Goal: Task Accomplishment & Management: Manage account settings

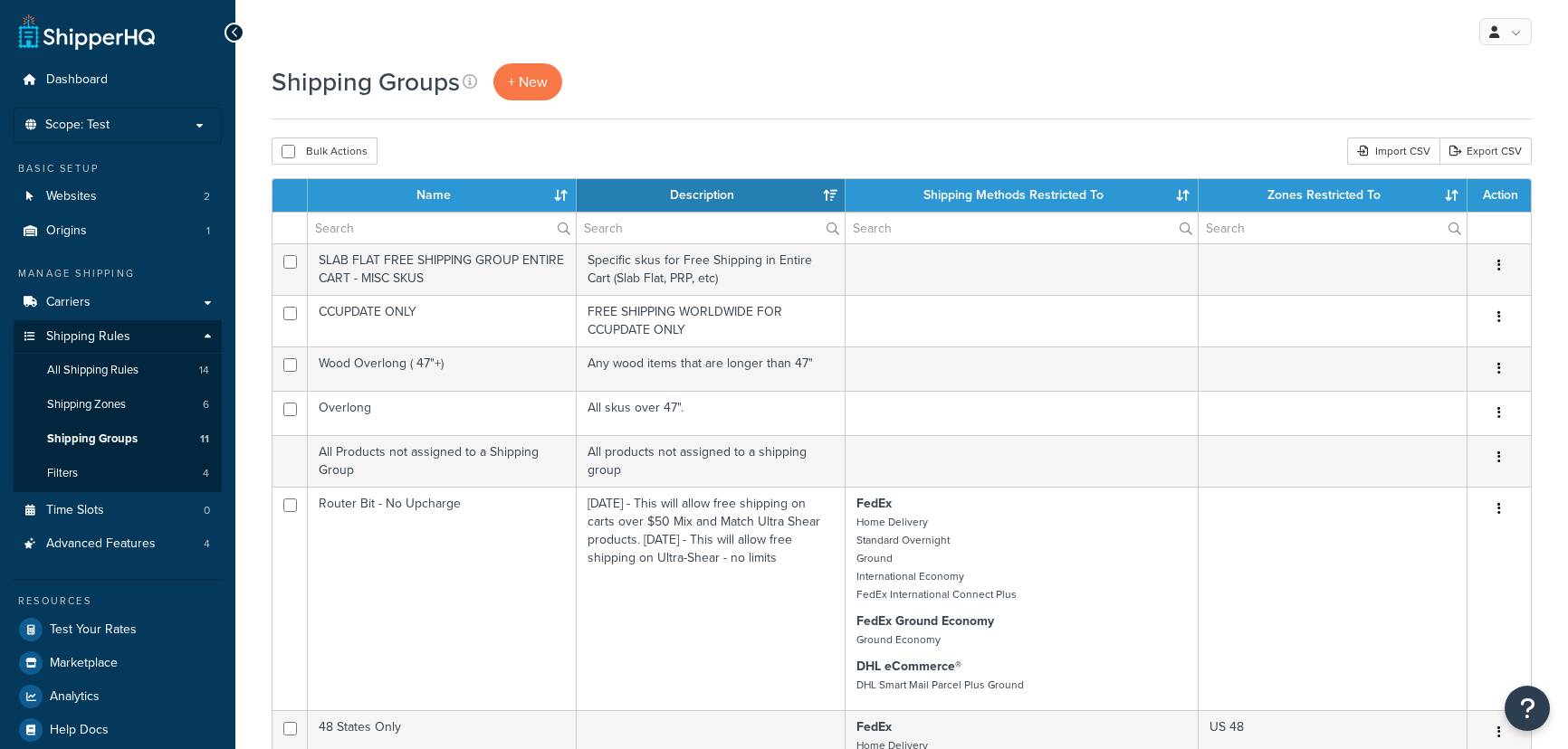
select select "15"
click at [116, 301] on link "Carriers" at bounding box center [117, 303] width 208 height 34
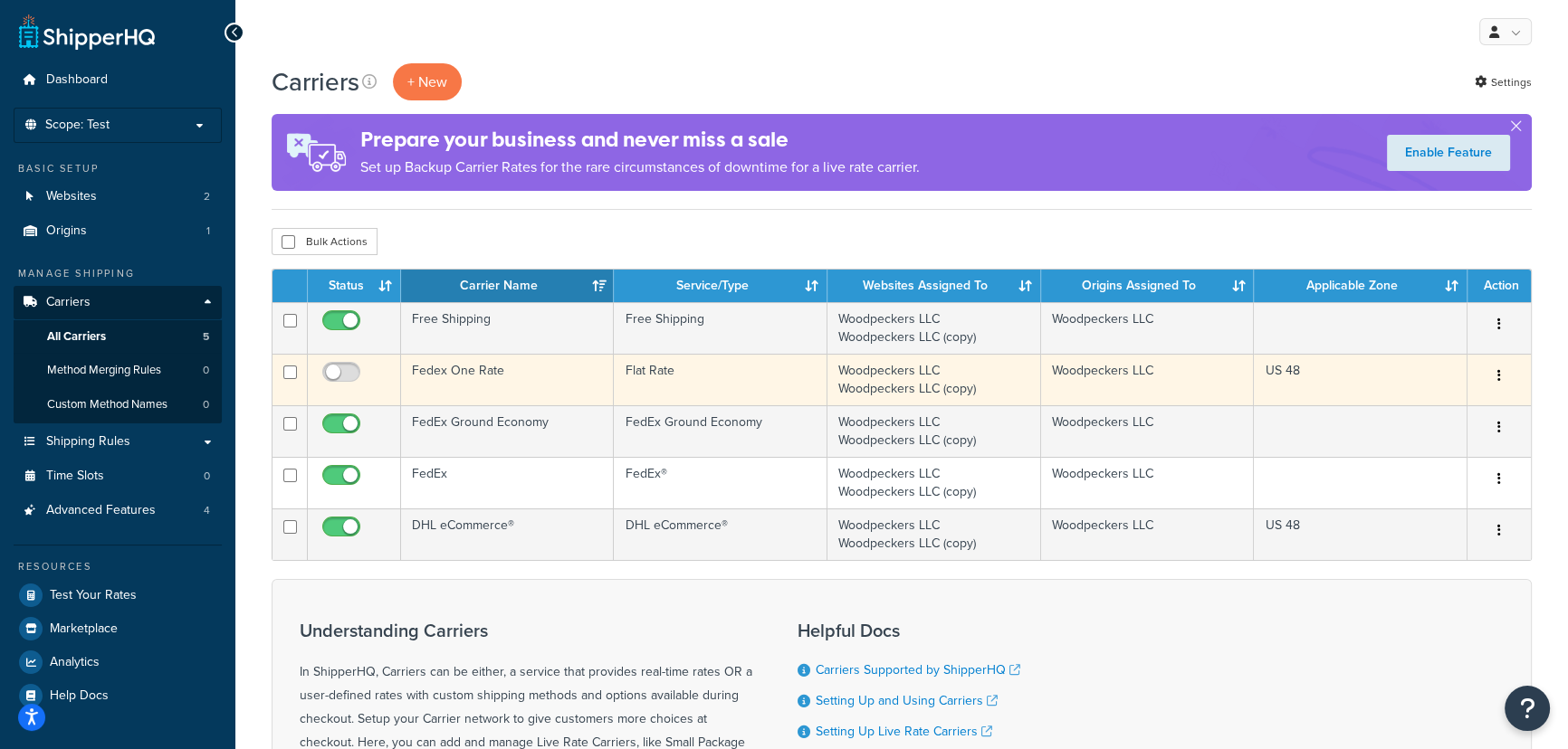
click at [1491, 379] on button "button" at bounding box center [1499, 375] width 26 height 29
click at [1437, 417] on link "Edit" at bounding box center [1425, 412] width 143 height 37
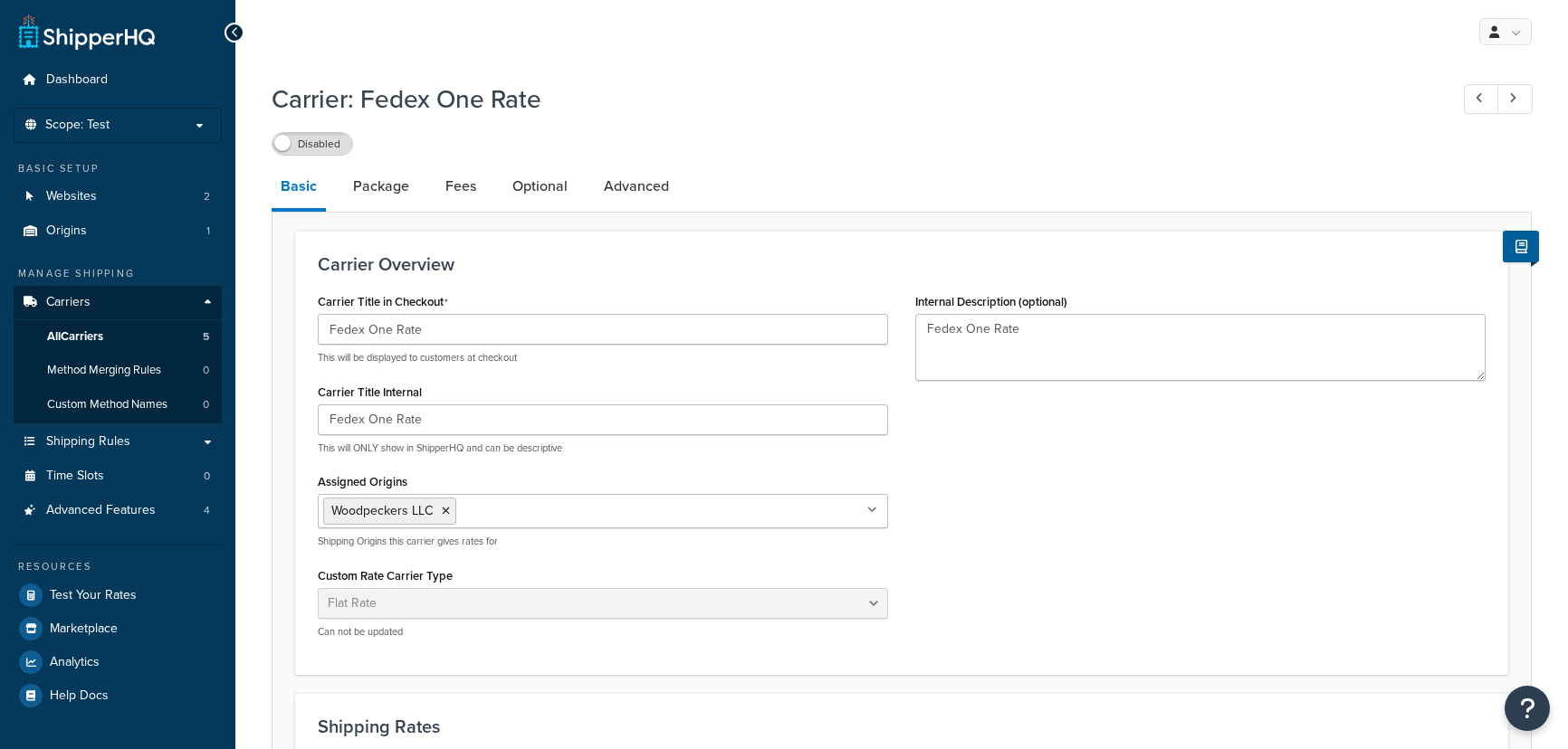
select select "flat"
click at [403, 181] on link "Package" at bounding box center [381, 186] width 74 height 43
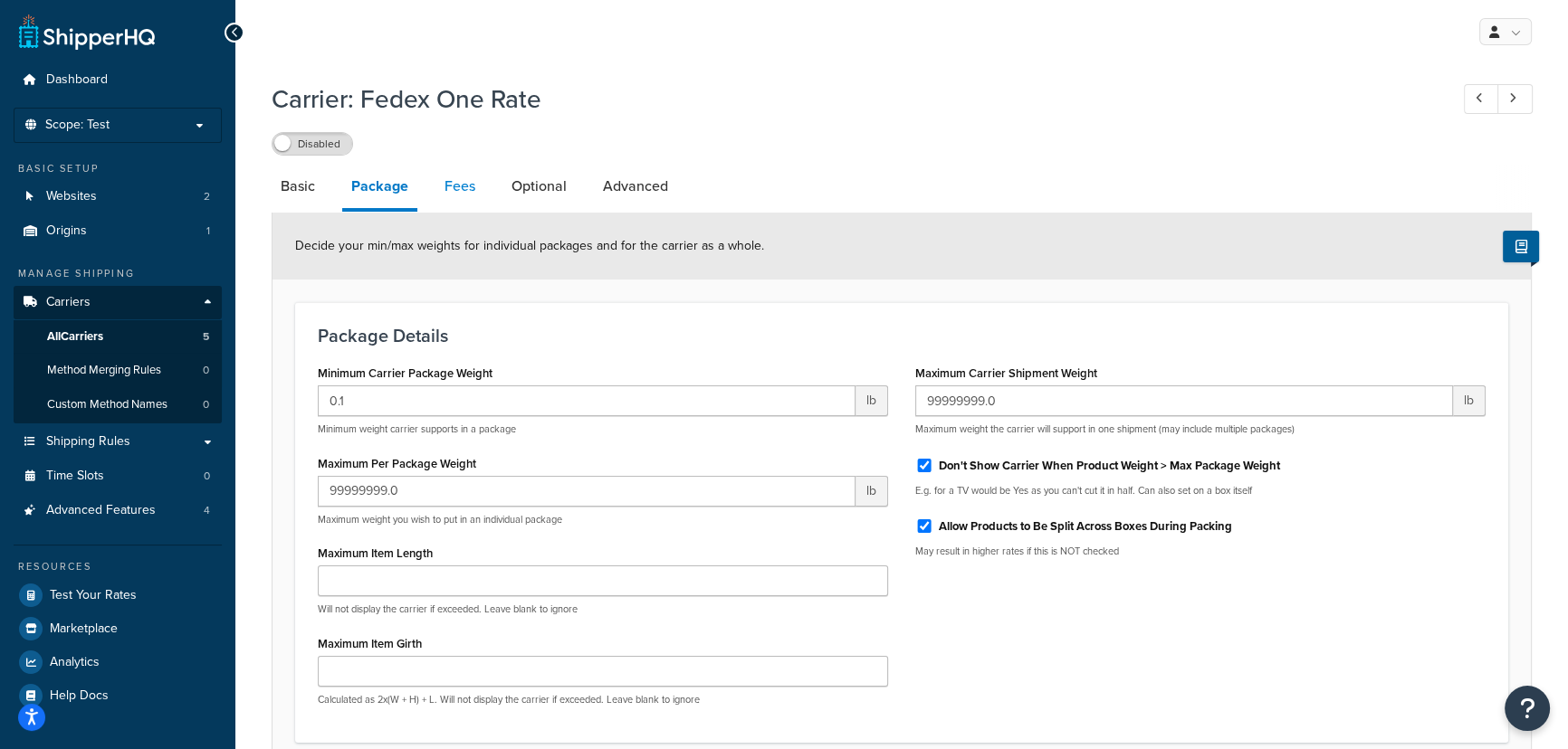
click at [466, 182] on link "Fees" at bounding box center [460, 186] width 49 height 43
select select "AFTER"
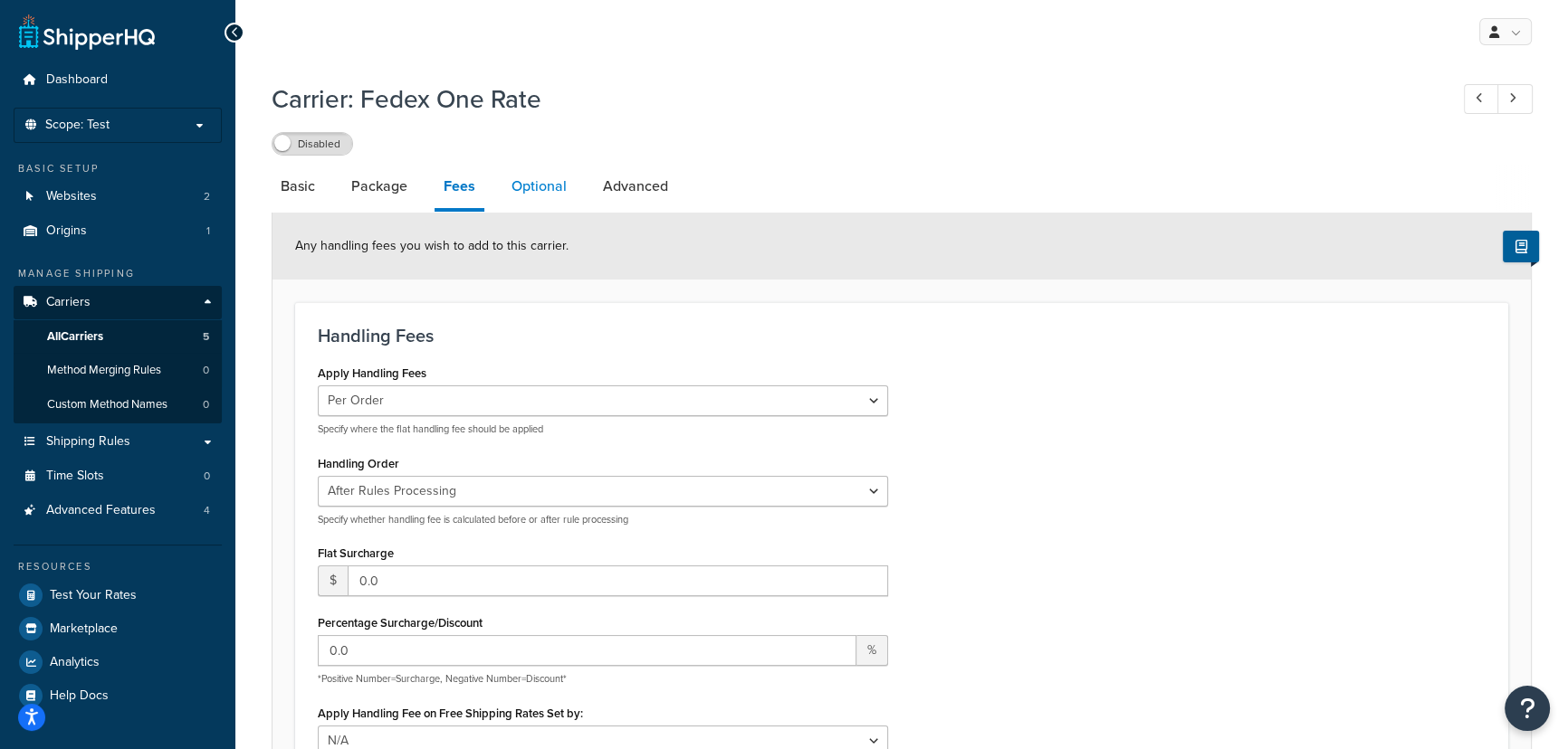
click at [545, 188] on link "Optional" at bounding box center [538, 186] width 73 height 43
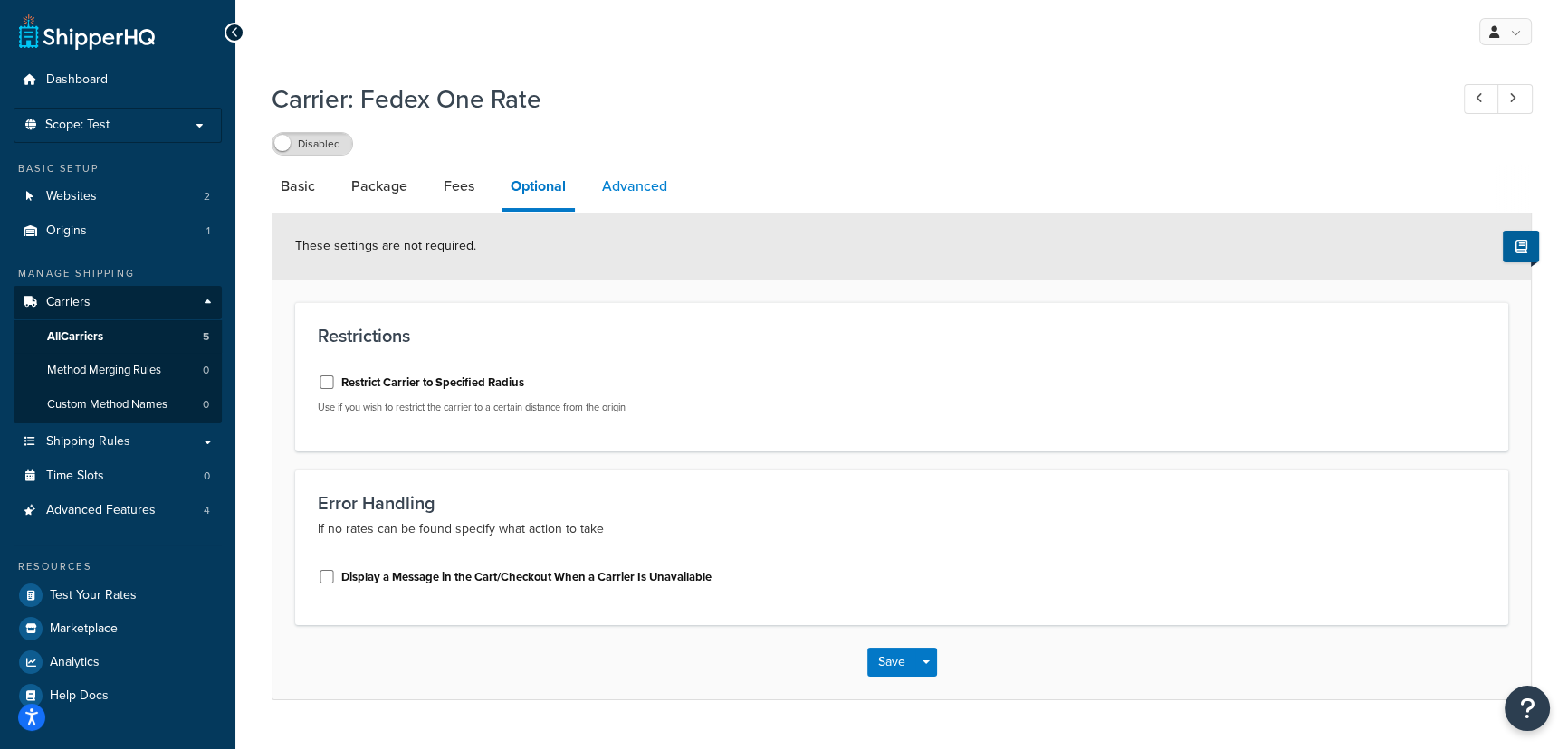
click at [629, 190] on link "Advanced" at bounding box center [634, 186] width 83 height 43
select select "false"
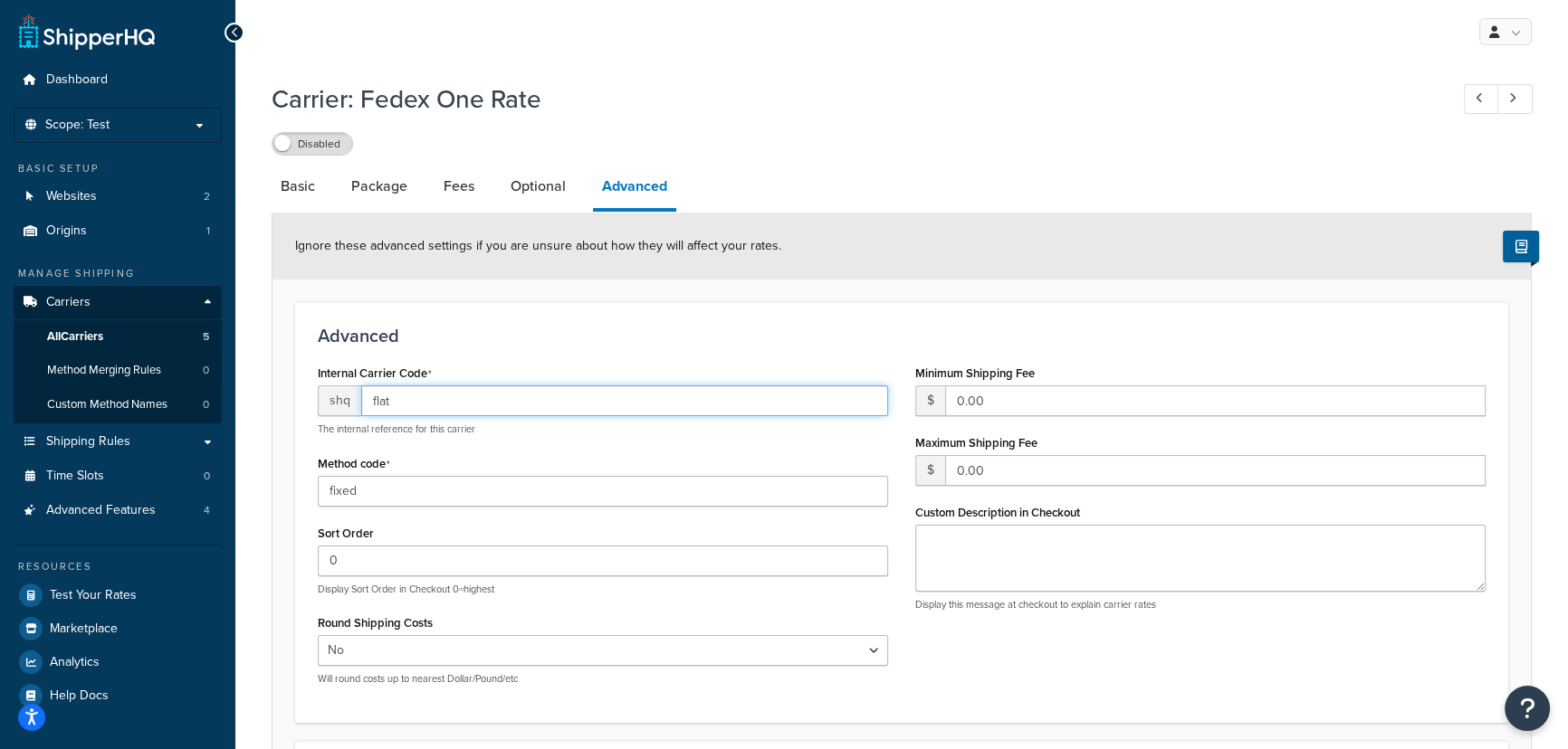
drag, startPoint x: 394, startPoint y: 403, endPoint x: 364, endPoint y: 404, distance: 30.0
click at [364, 404] on input "flat" at bounding box center [624, 400] width 527 height 31
paste input "FXOR"
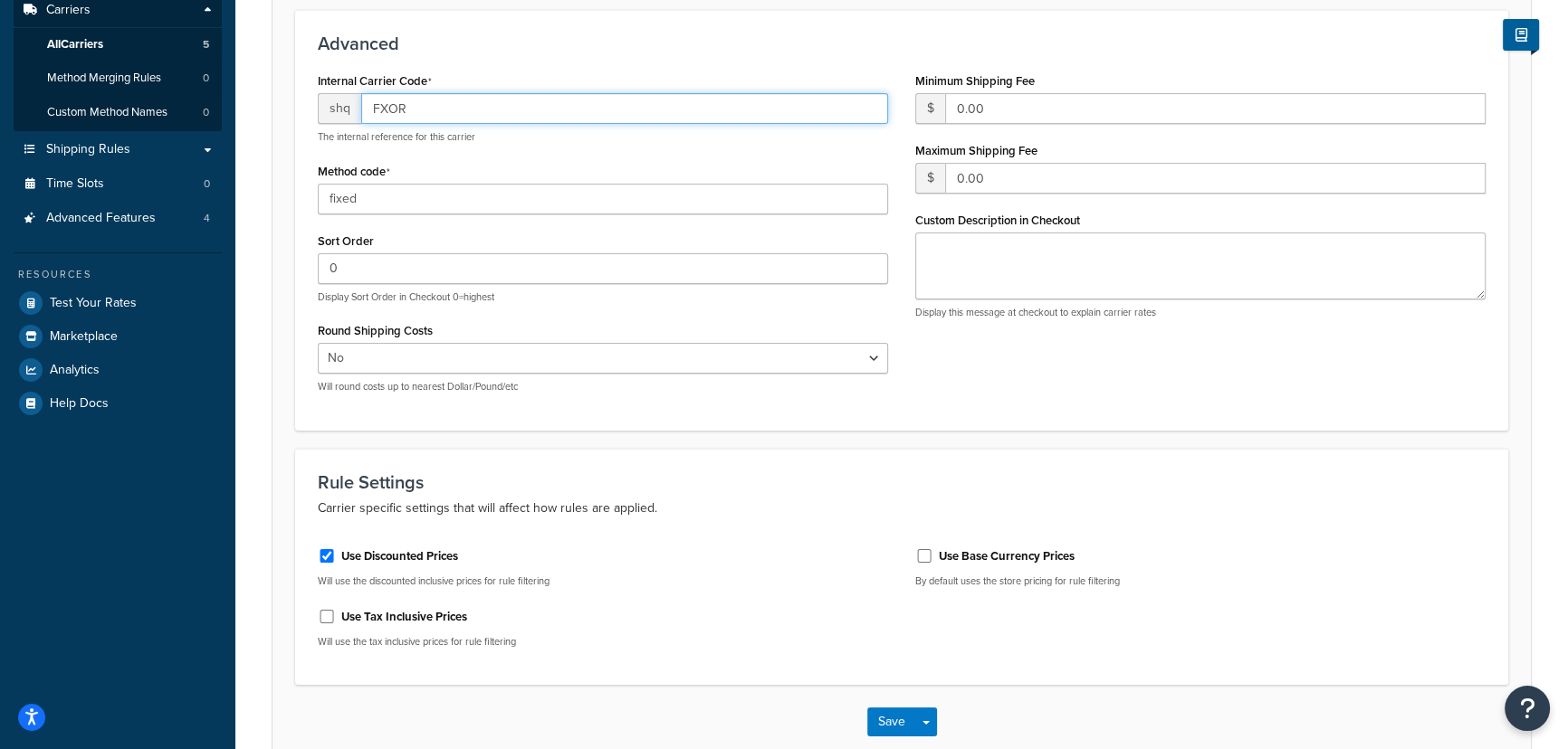
scroll to position [392, 0]
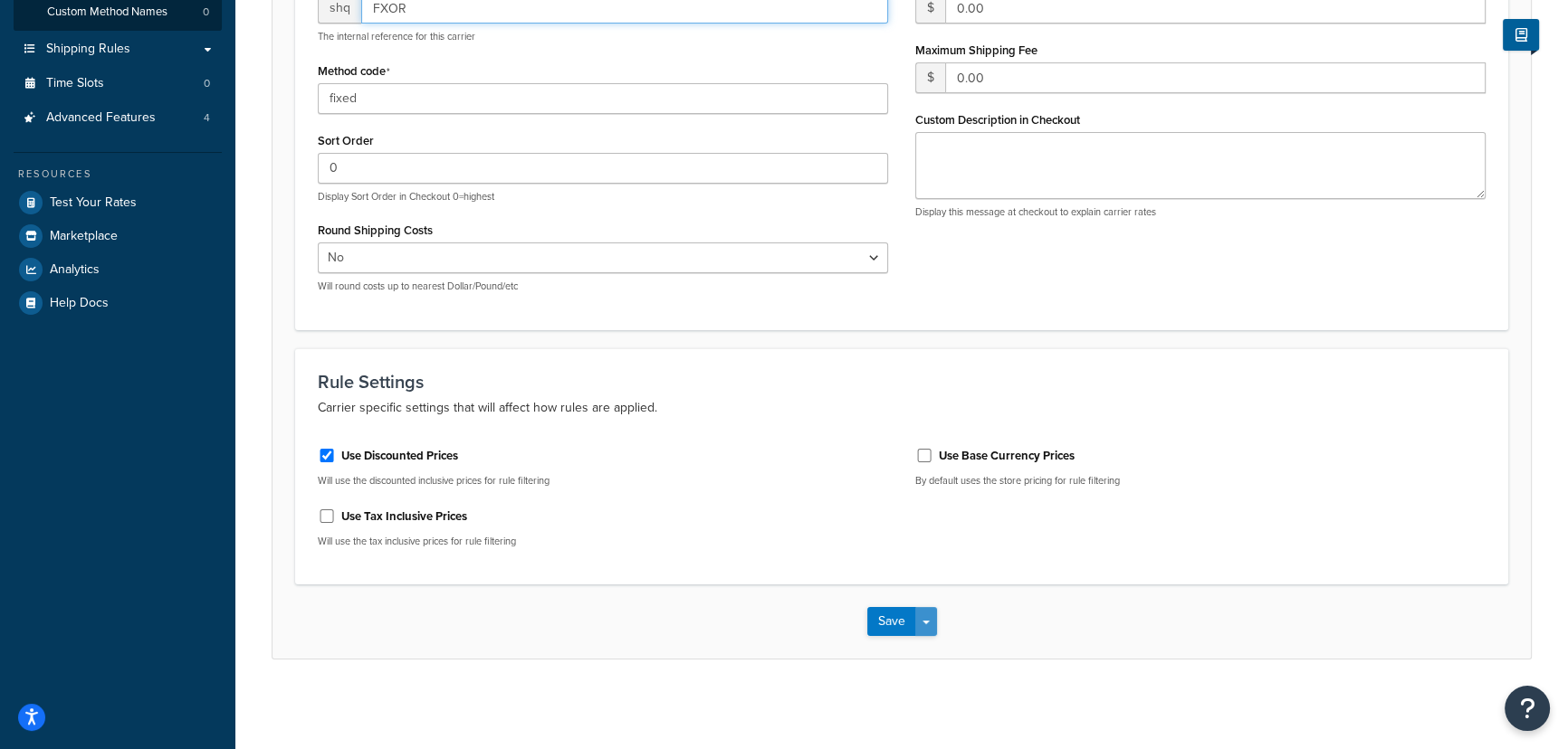
type input "FXOR"
click at [929, 613] on button "Save Dropdown" at bounding box center [926, 621] width 22 height 29
click at [891, 618] on button "Save" at bounding box center [891, 621] width 49 height 29
